Goal: Use online tool/utility: Utilize a website feature to perform a specific function

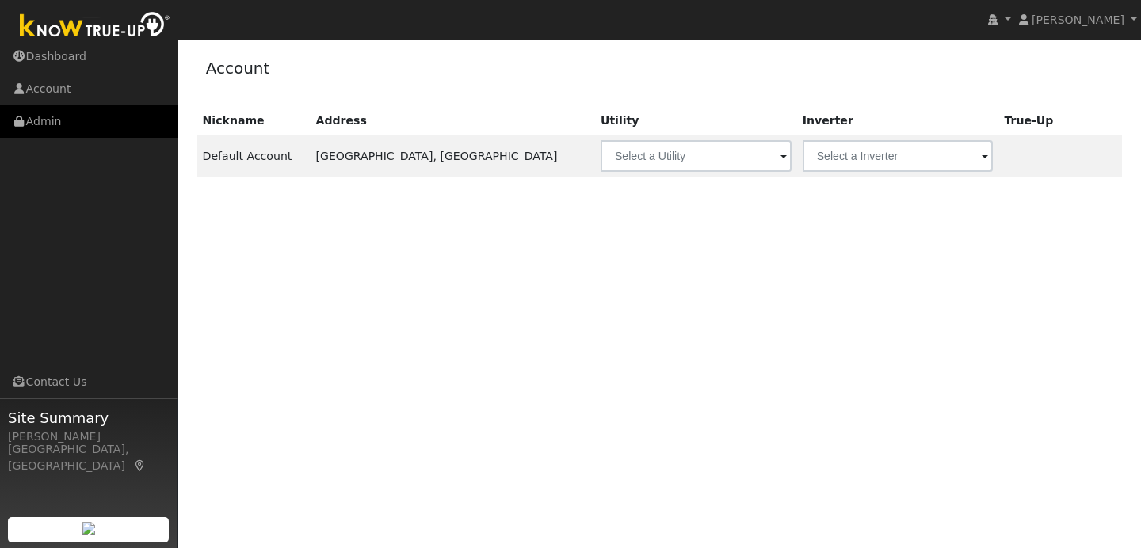
click at [105, 128] on link "Admin" at bounding box center [89, 121] width 178 height 32
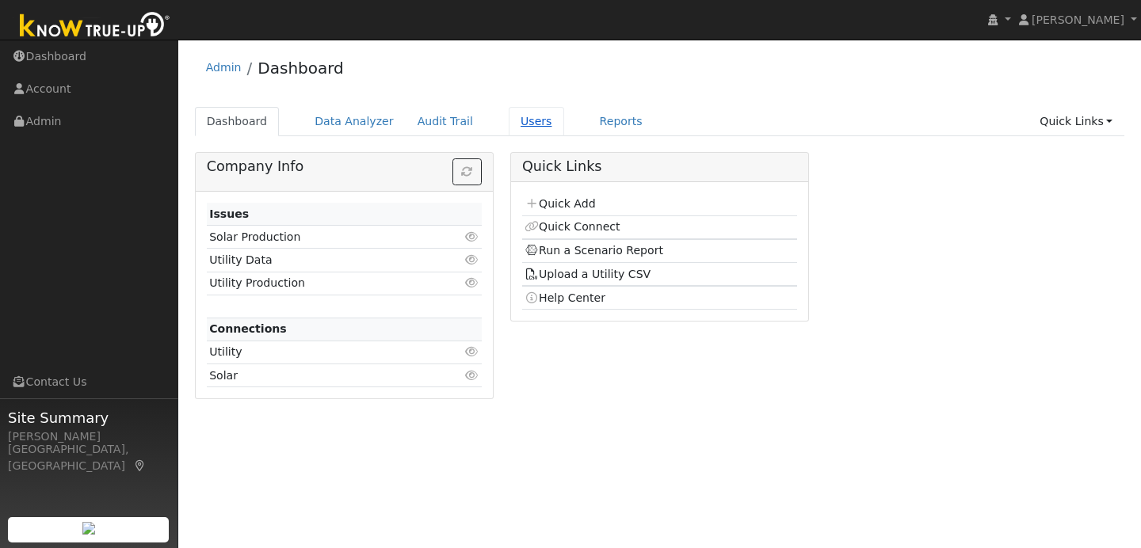
click at [514, 122] on link "Users" at bounding box center [536, 121] width 55 height 29
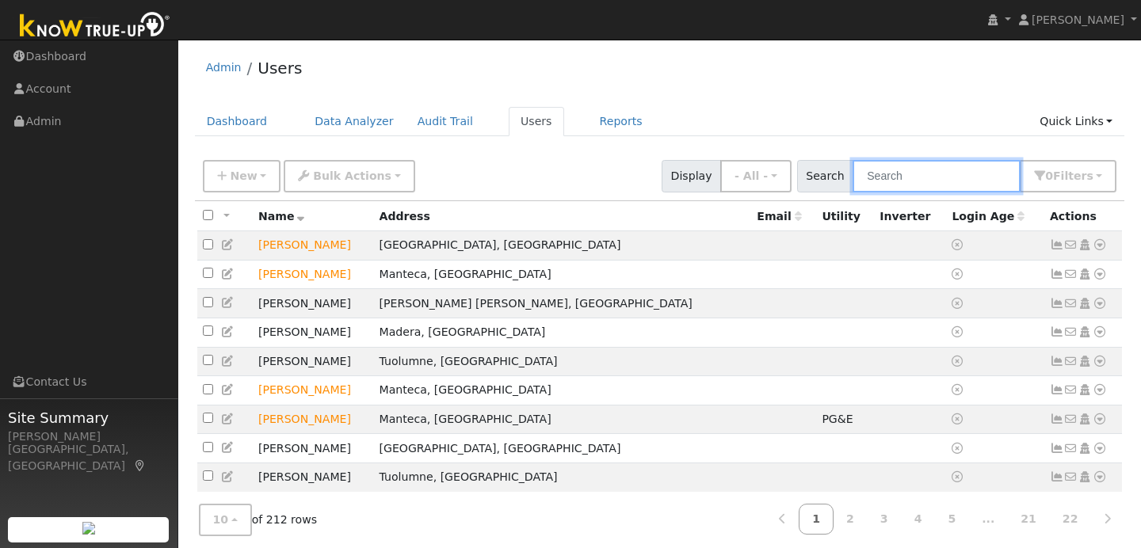
click at [900, 181] on input "text" at bounding box center [937, 176] width 168 height 32
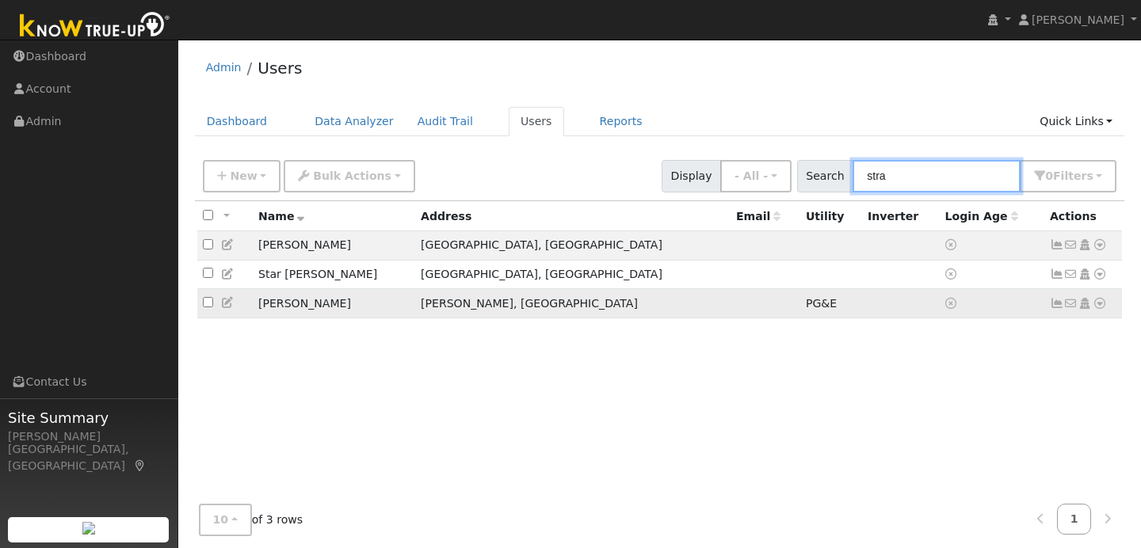
type input "stra"
click at [1098, 308] on icon at bounding box center [1100, 303] width 14 height 11
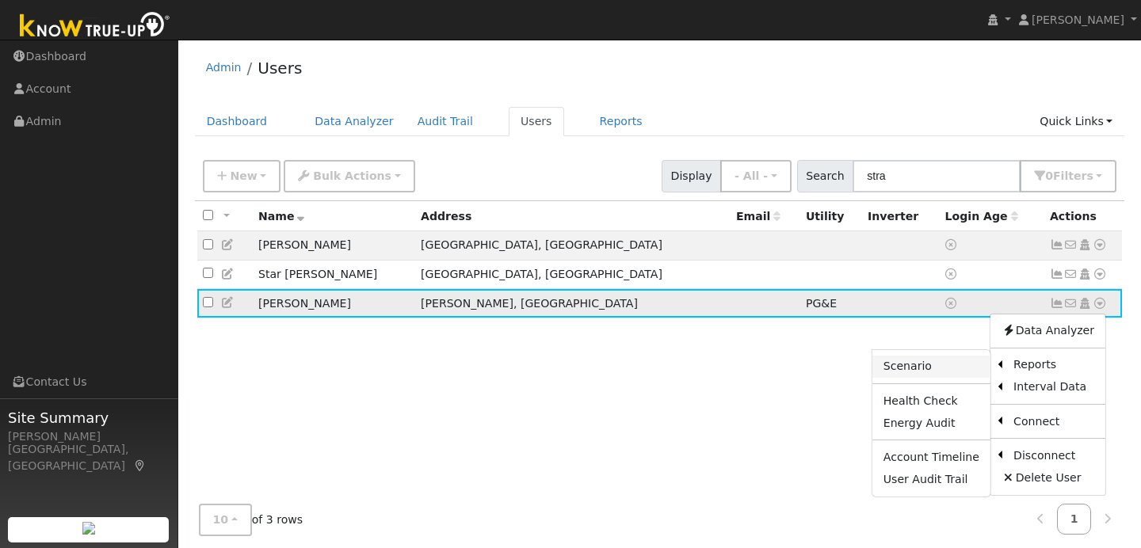
click at [980, 373] on link "Scenario" at bounding box center [932, 367] width 118 height 22
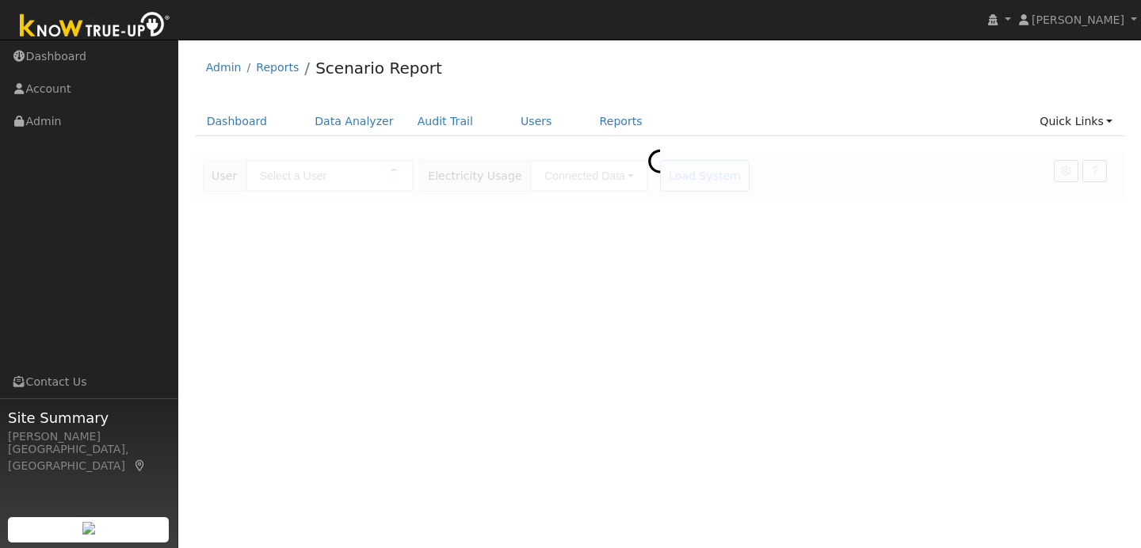
type input "[PERSON_NAME]"
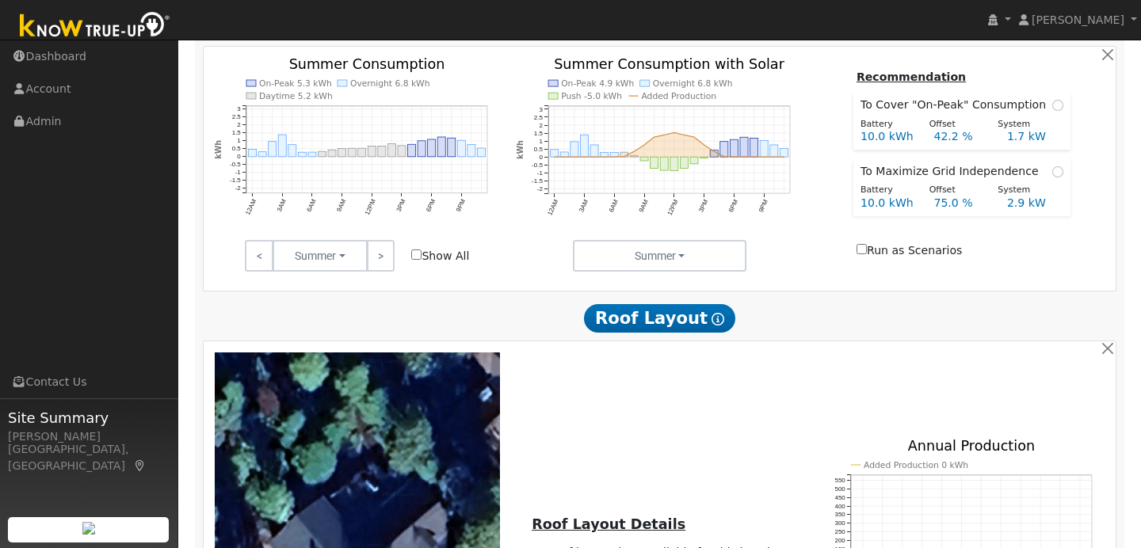
scroll to position [499, 0]
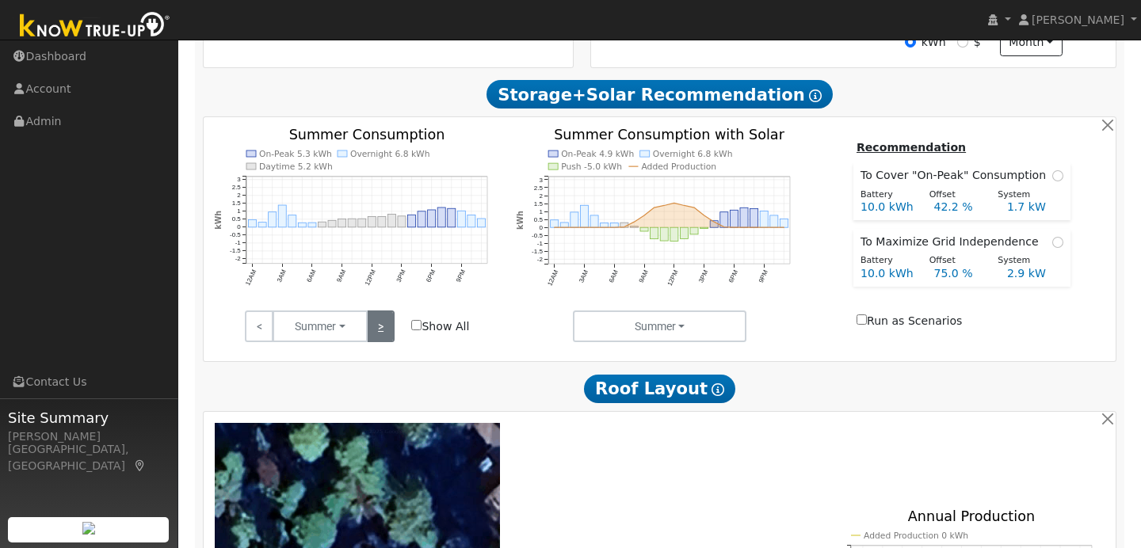
click at [390, 332] on link ">" at bounding box center [381, 327] width 28 height 32
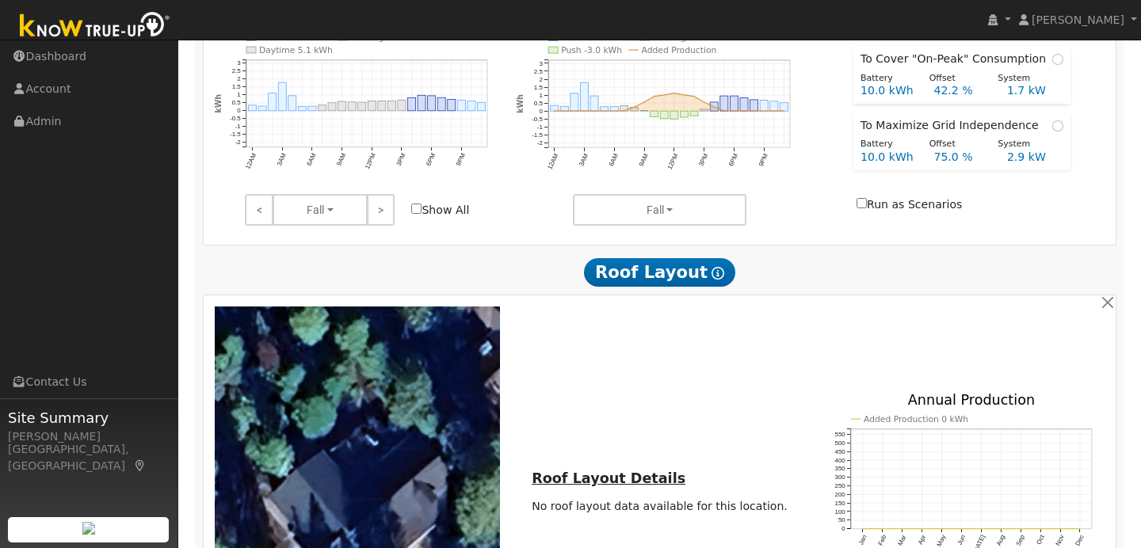
scroll to position [942, 0]
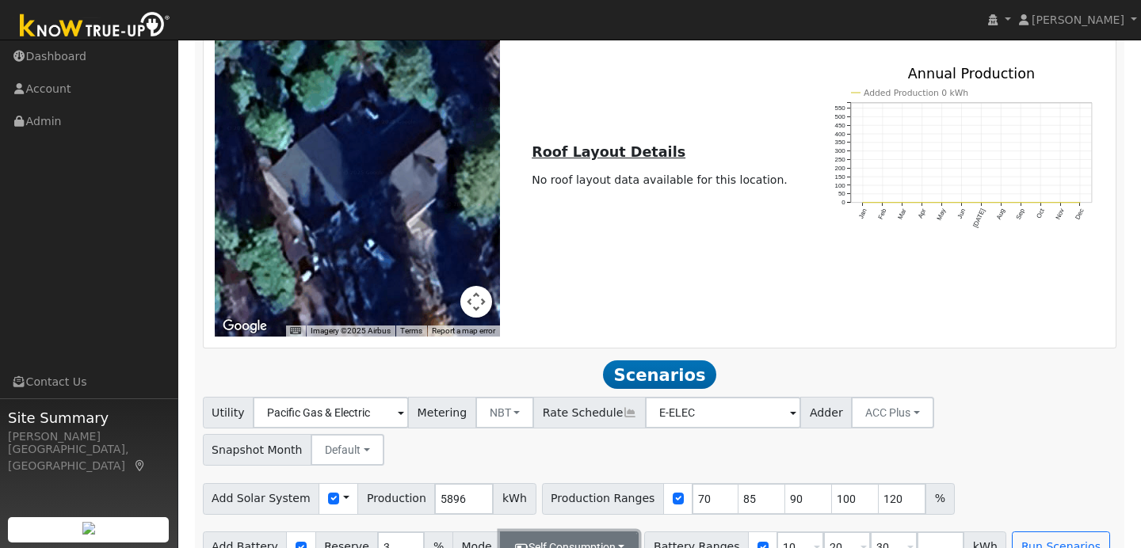
click at [619, 532] on button "Self Consumption" at bounding box center [569, 548] width 139 height 32
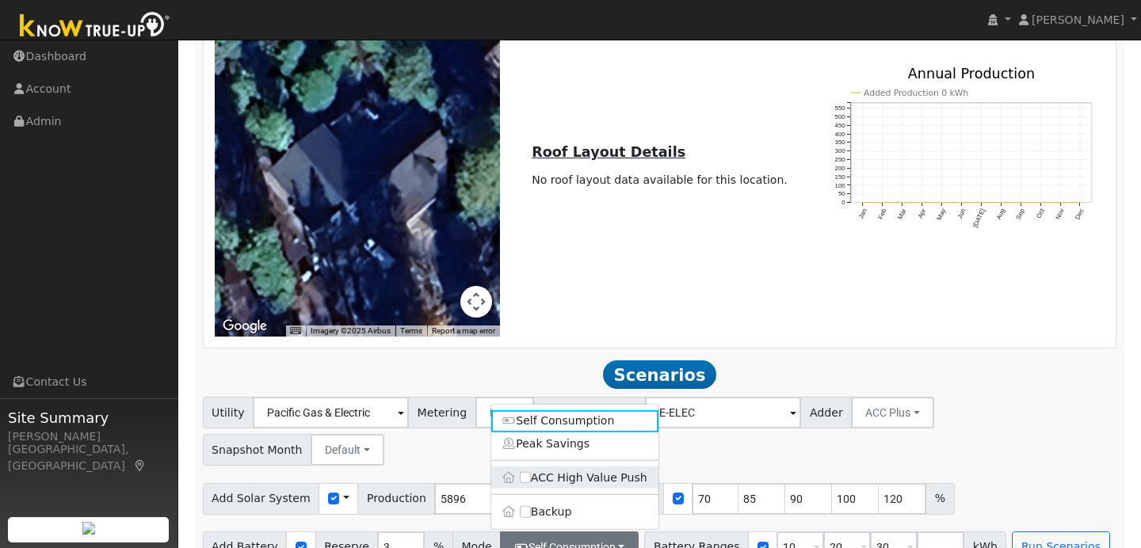
click at [580, 467] on label "ACC High Value Push" at bounding box center [574, 478] width 167 height 22
click at [531, 472] on input "ACC High Value Push" at bounding box center [525, 477] width 11 height 11
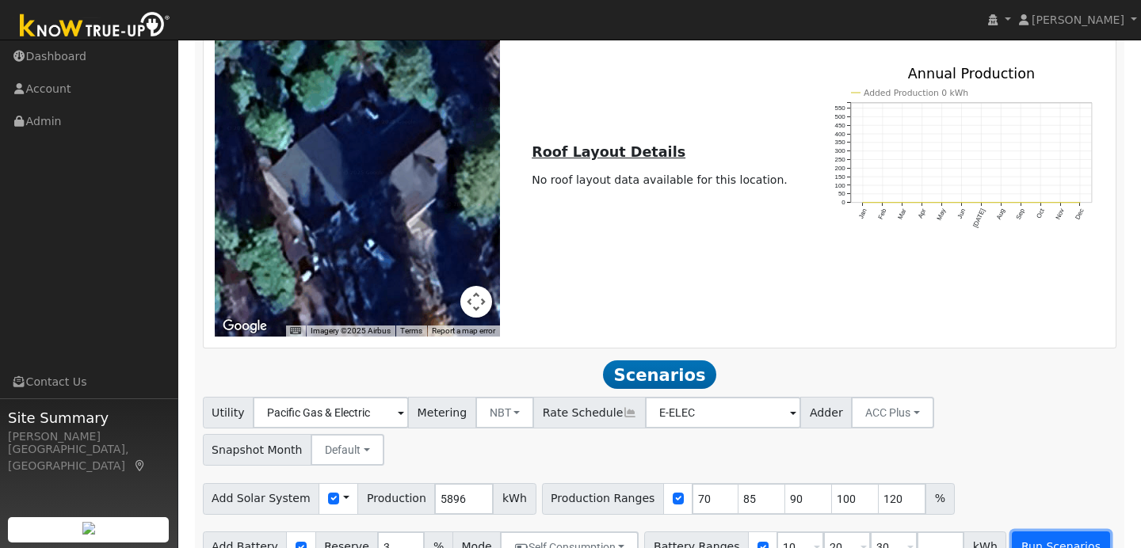
click at [1021, 532] on button "Run Scenarios" at bounding box center [1060, 548] width 97 height 32
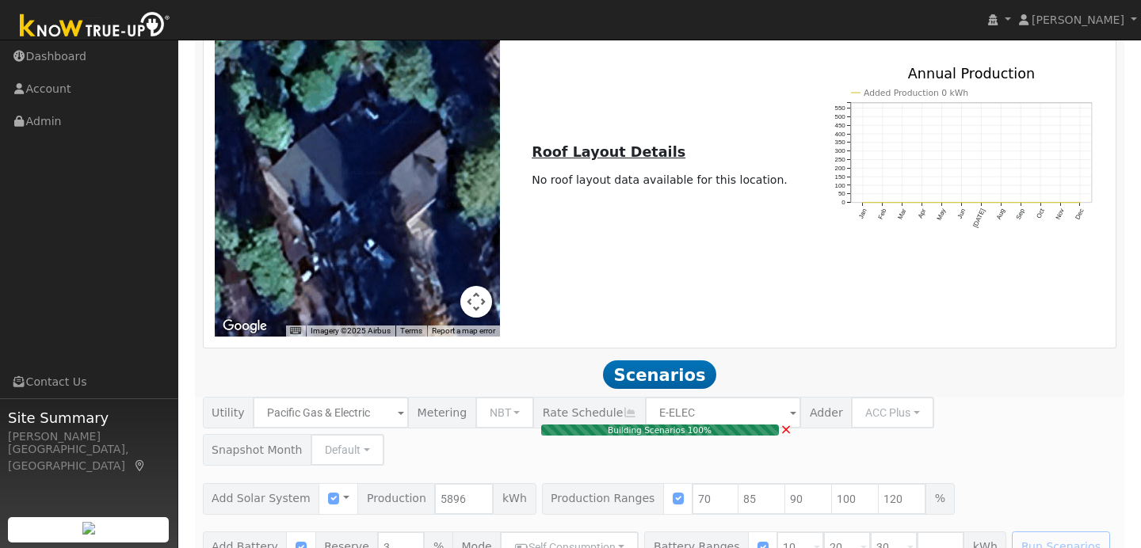
type input "2.8"
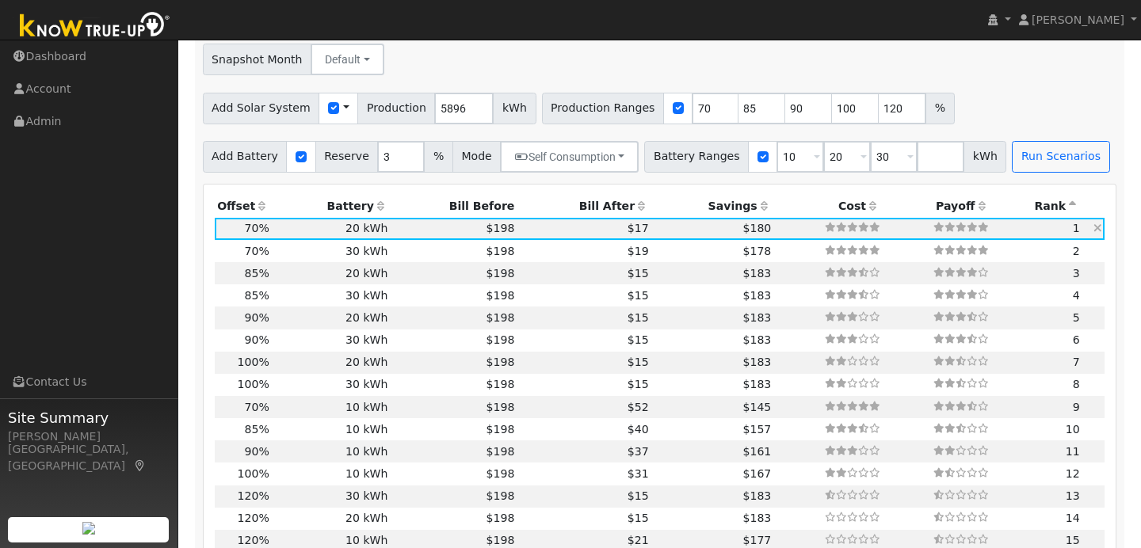
scroll to position [1331, 0]
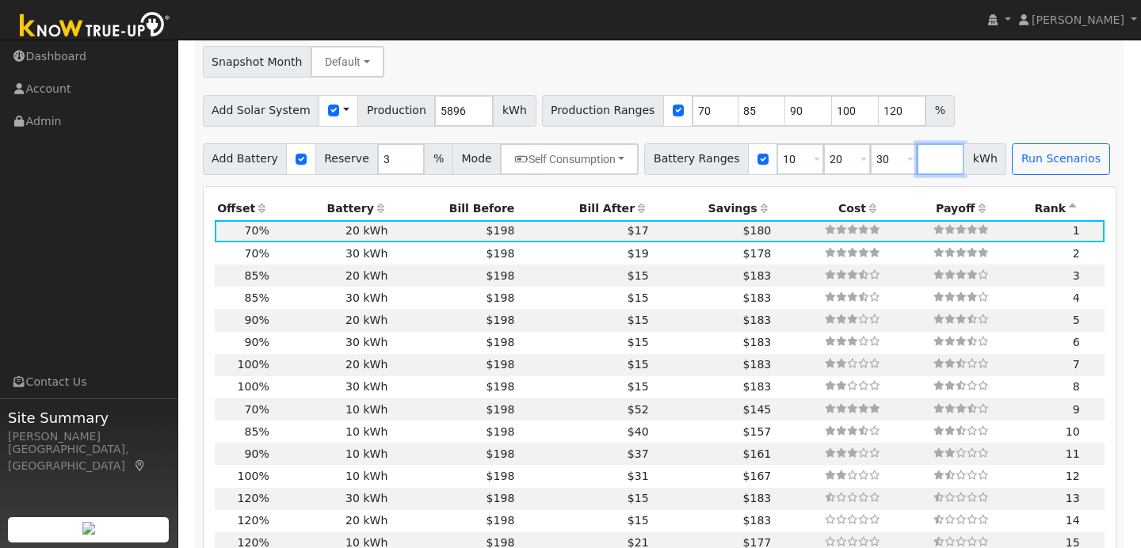
click at [930, 143] on input "number" at bounding box center [941, 159] width 48 height 32
click at [789, 143] on input "10" at bounding box center [801, 159] width 48 height 32
click at [835, 143] on input "20" at bounding box center [847, 159] width 48 height 32
type input "30"
type input "3"
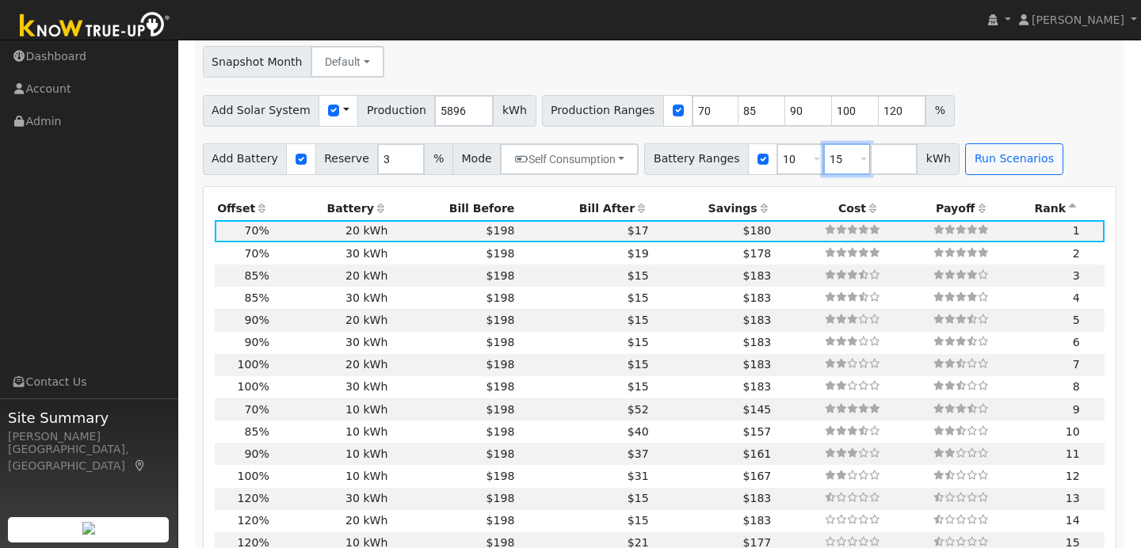
type input "15"
click at [884, 143] on input "number" at bounding box center [894, 159] width 48 height 32
type input "20"
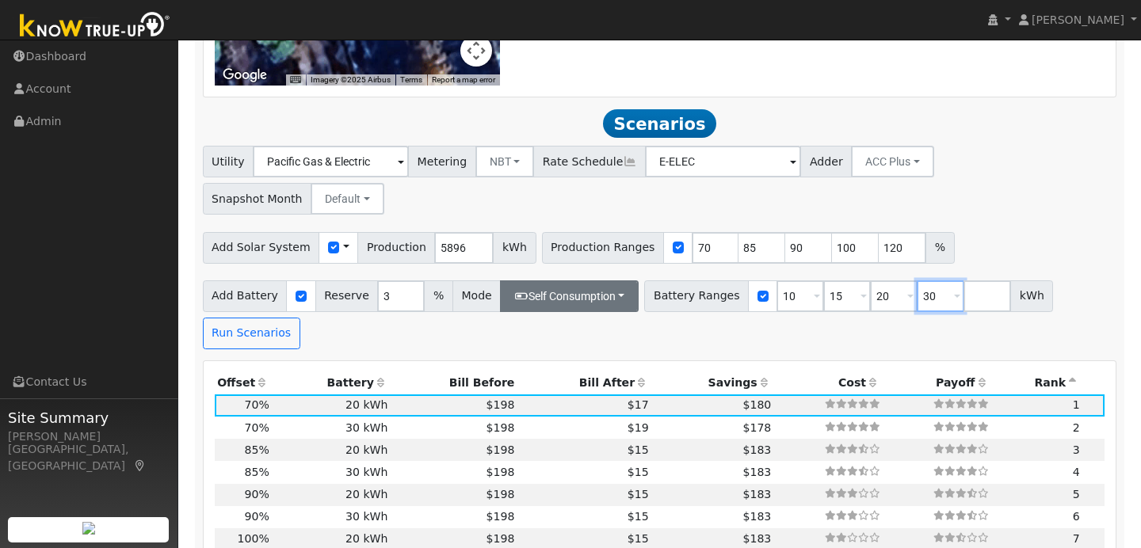
scroll to position [1186, 0]
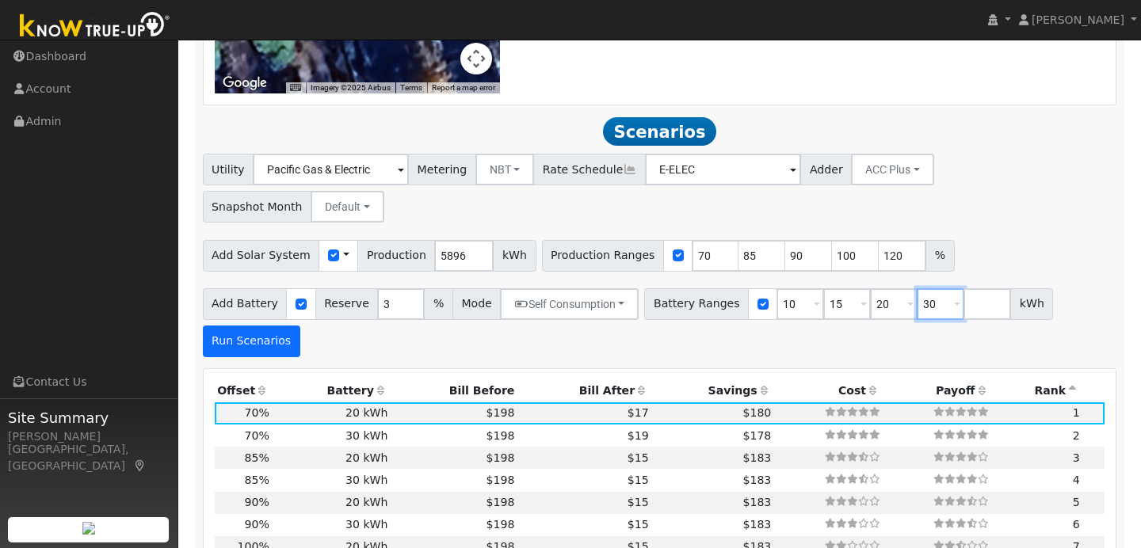
type input "30"
click at [276, 326] on button "Run Scenarios" at bounding box center [251, 342] width 97 height 32
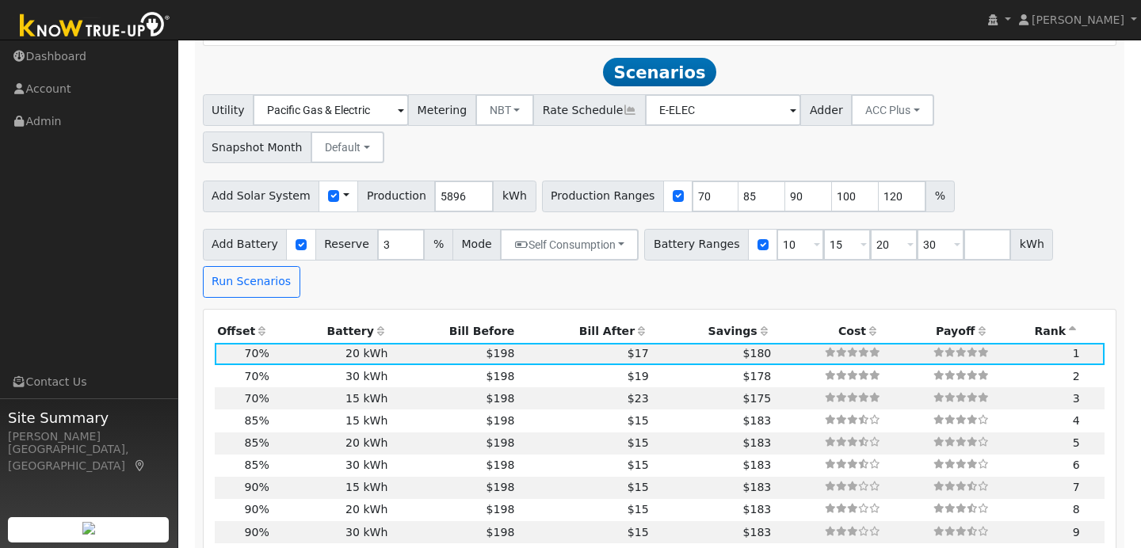
scroll to position [1262, 0]
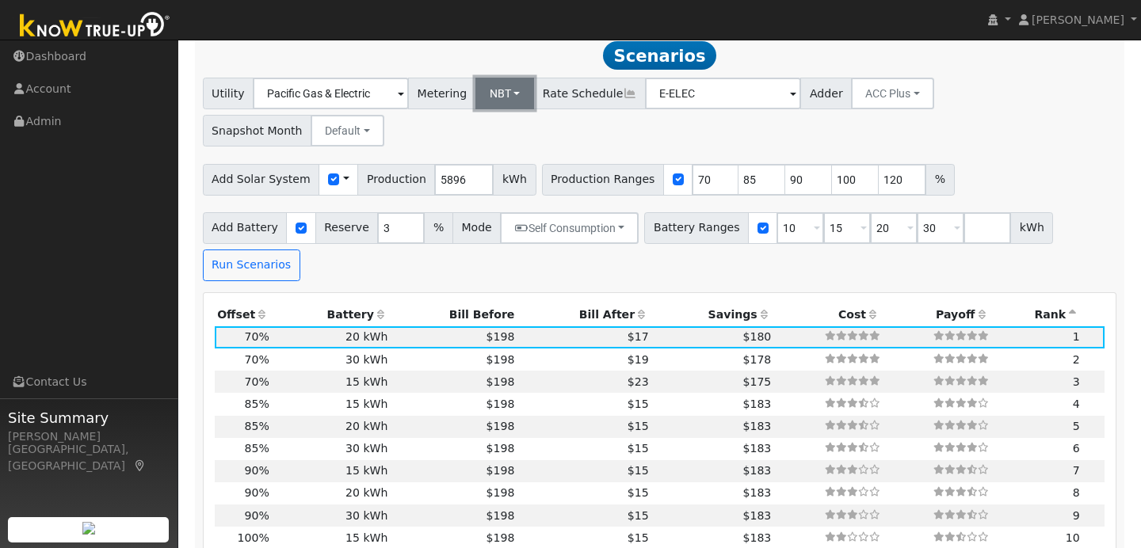
click at [500, 105] on button "NBT" at bounding box center [505, 94] width 59 height 32
click at [495, 156] on link "NBT" at bounding box center [513, 151] width 110 height 22
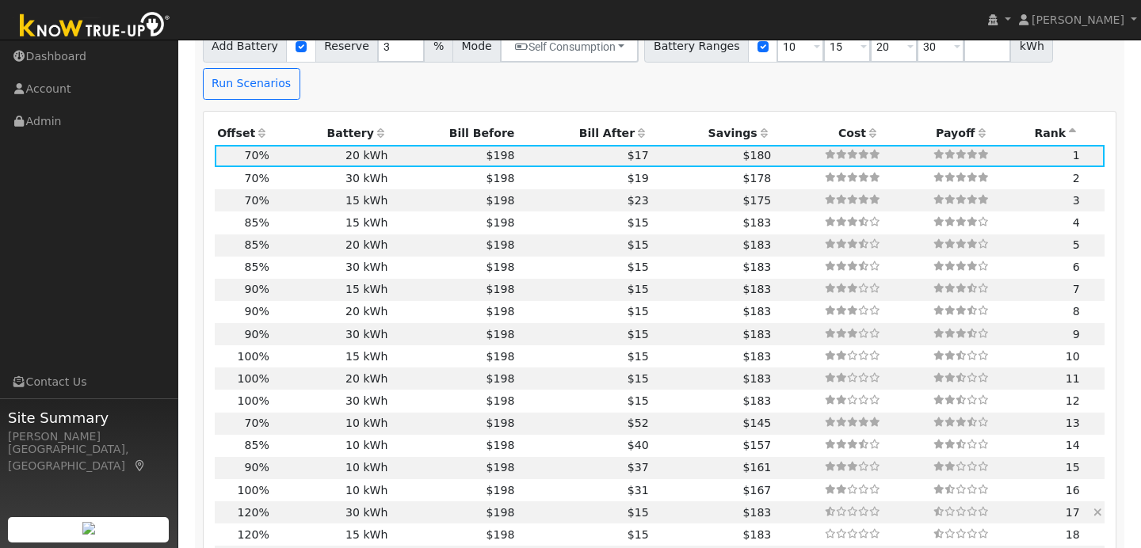
scroll to position [1476, 0]
